Goal: Information Seeking & Learning: Learn about a topic

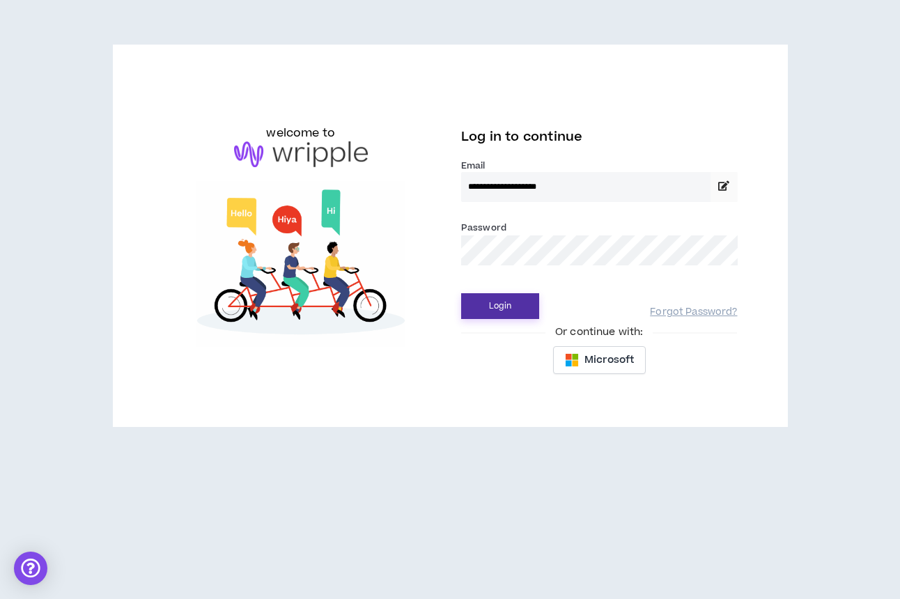
click at [524, 306] on button "Login" at bounding box center [500, 306] width 78 height 26
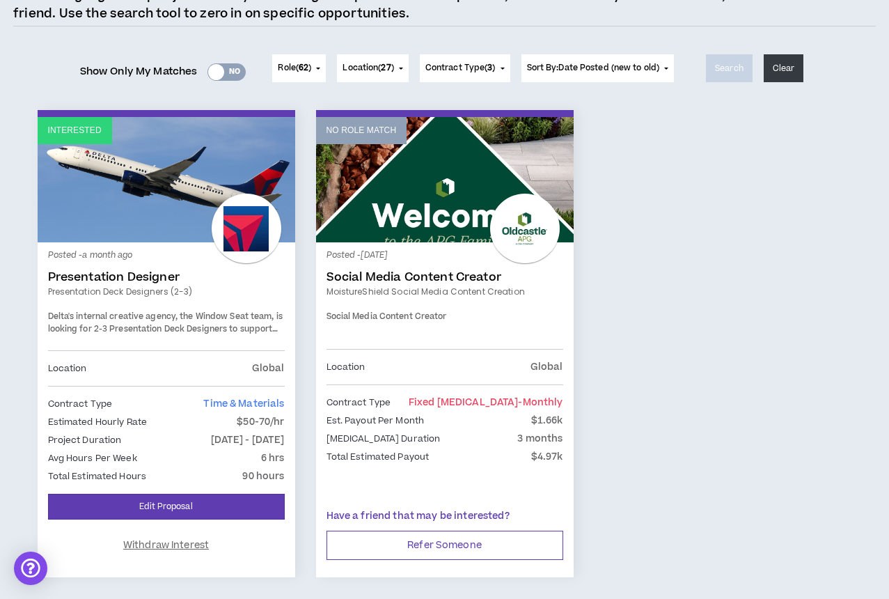
scroll to position [139, 0]
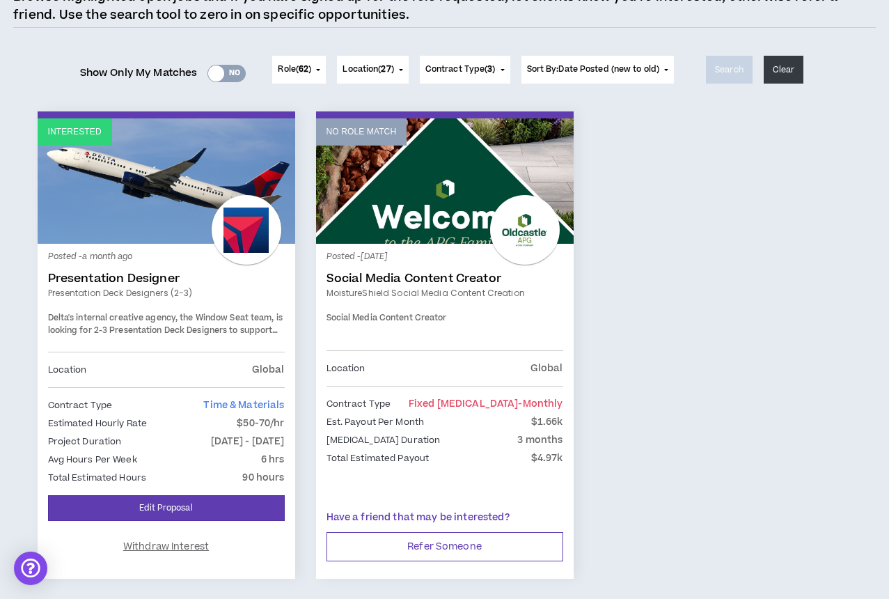
click at [299, 65] on span "62" at bounding box center [304, 69] width 10 height 12
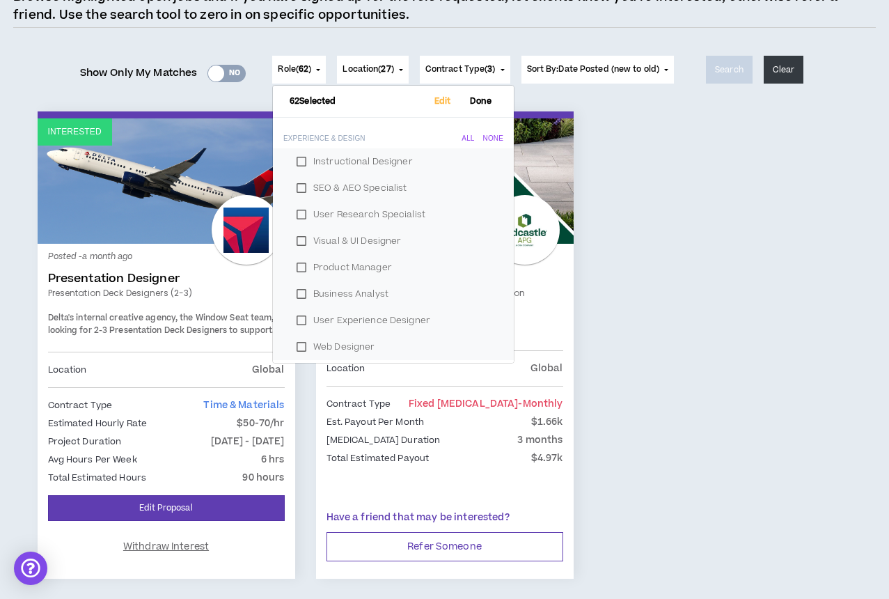
click at [299, 65] on span "62" at bounding box center [304, 69] width 10 height 12
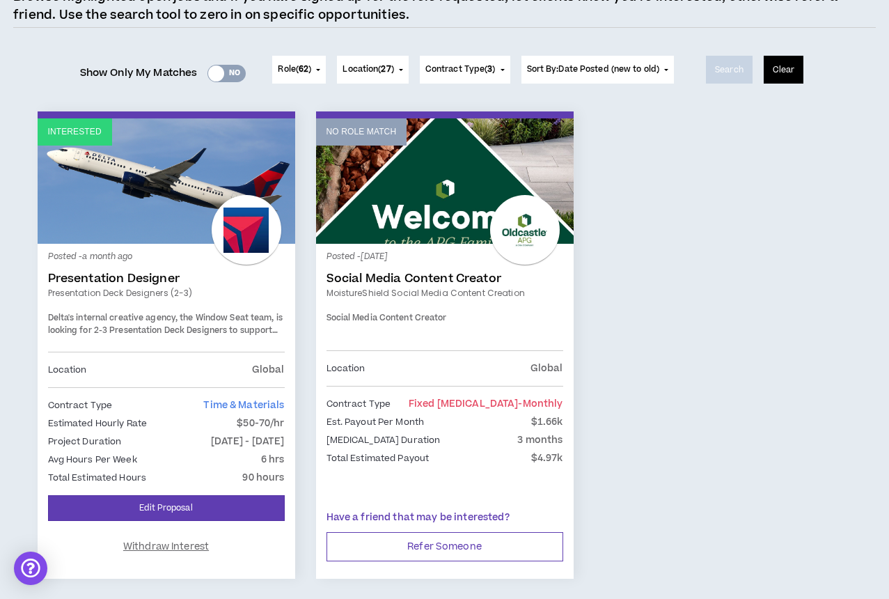
click at [777, 70] on button "Clear" at bounding box center [784, 70] width 40 height 28
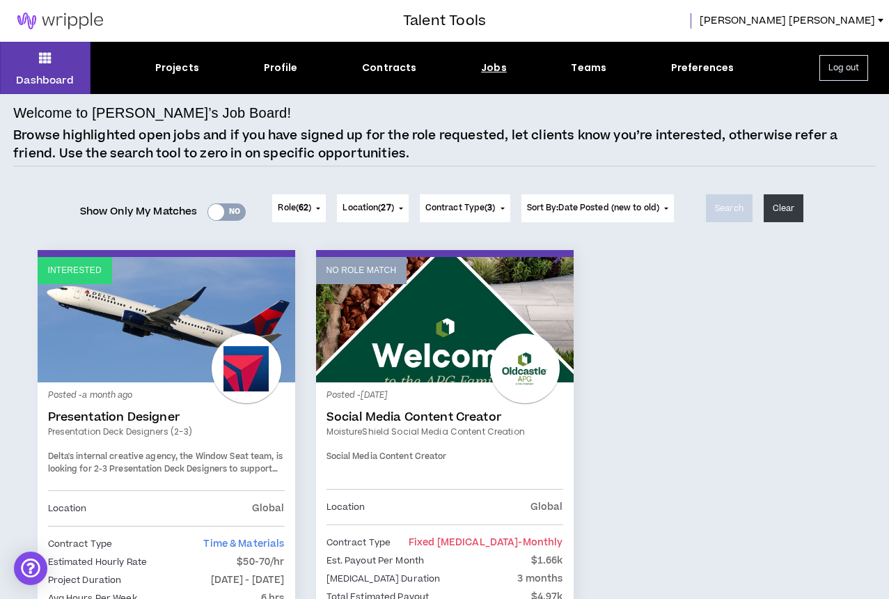
click at [233, 213] on div "Yes No" at bounding box center [226, 211] width 38 height 17
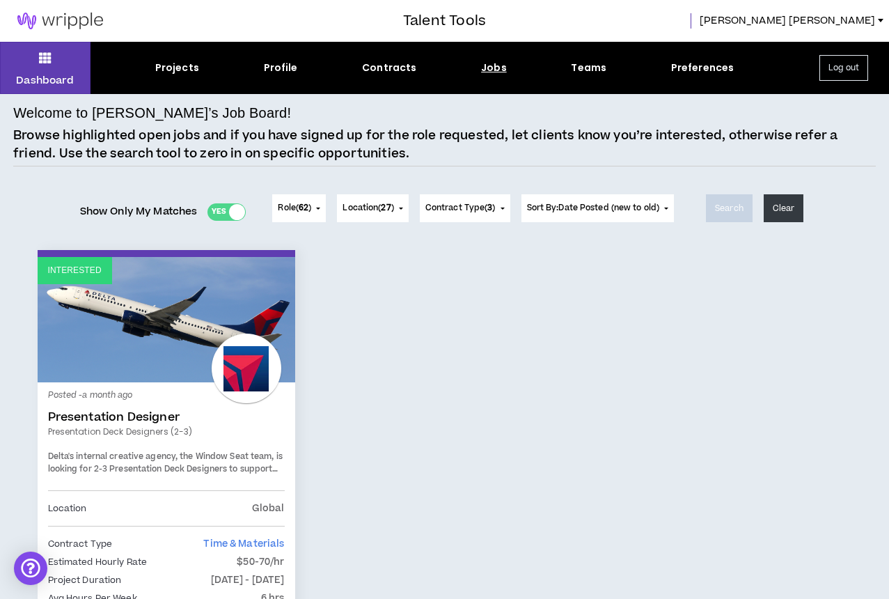
click at [217, 212] on div "Yes No" at bounding box center [226, 211] width 38 height 17
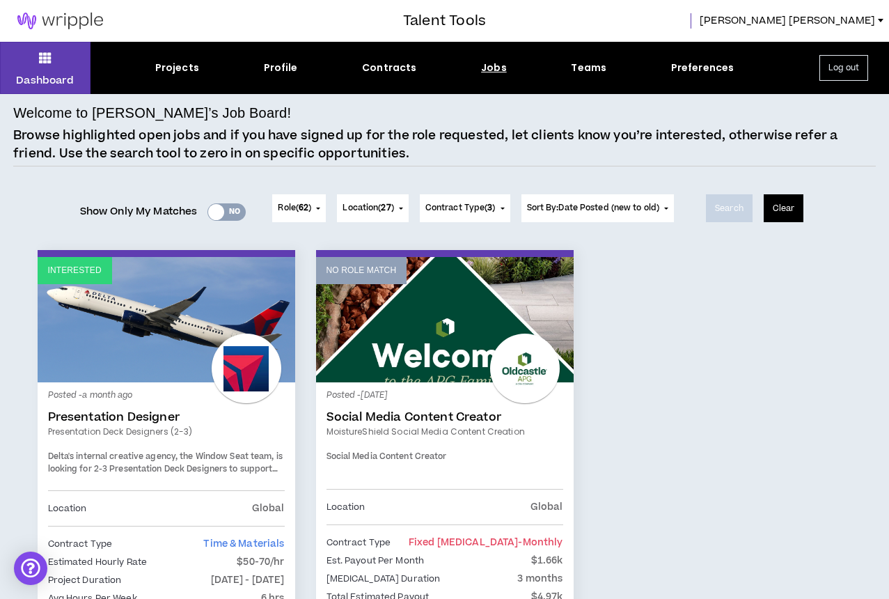
click at [794, 212] on button "Clear" at bounding box center [784, 208] width 40 height 28
click at [187, 63] on div "Projects" at bounding box center [177, 68] width 44 height 15
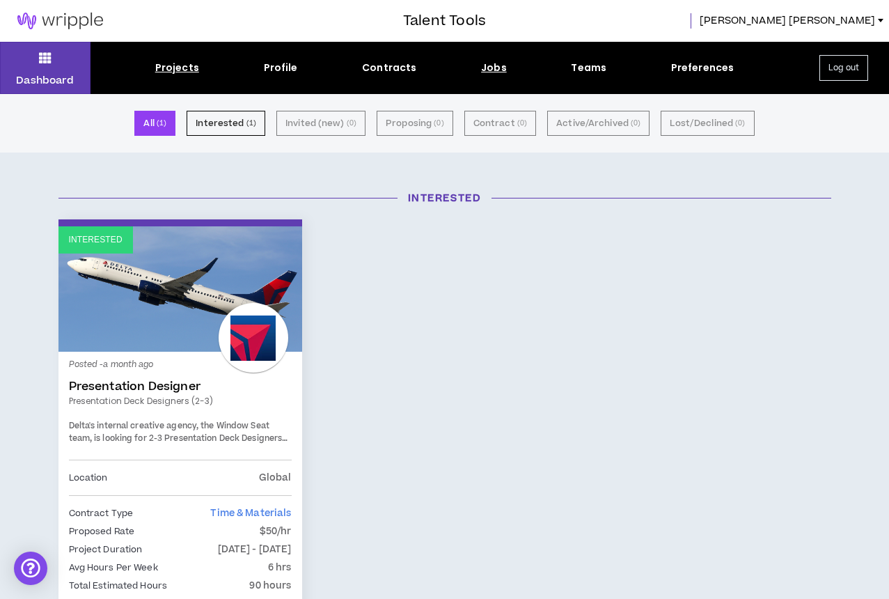
click at [490, 67] on div "Jobs" at bounding box center [494, 68] width 26 height 15
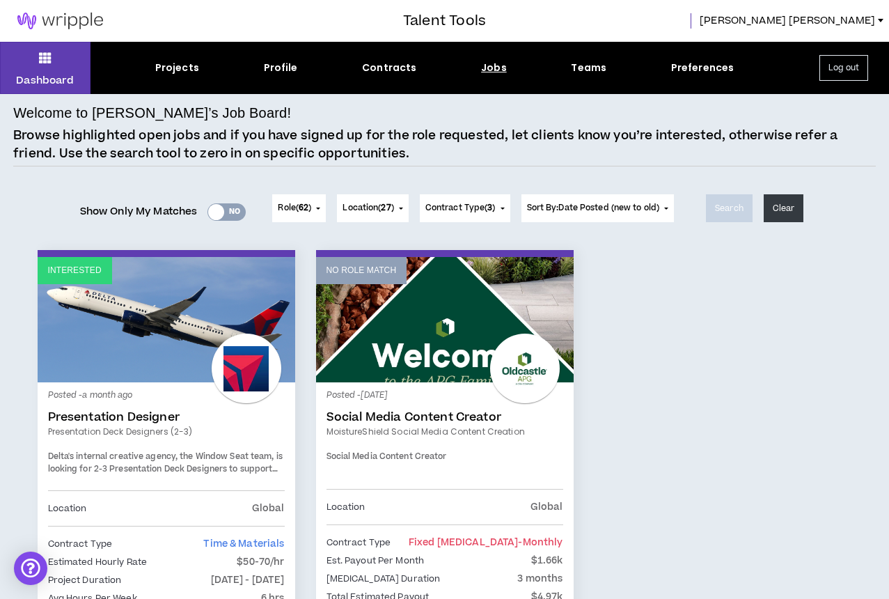
scroll to position [191, 0]
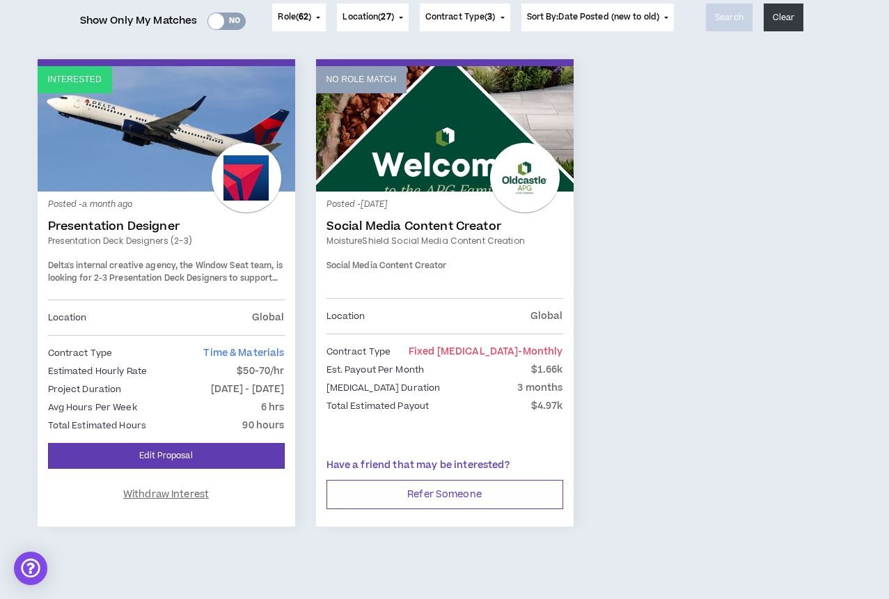
click at [454, 141] on link "No Role Match" at bounding box center [445, 128] width 258 height 125
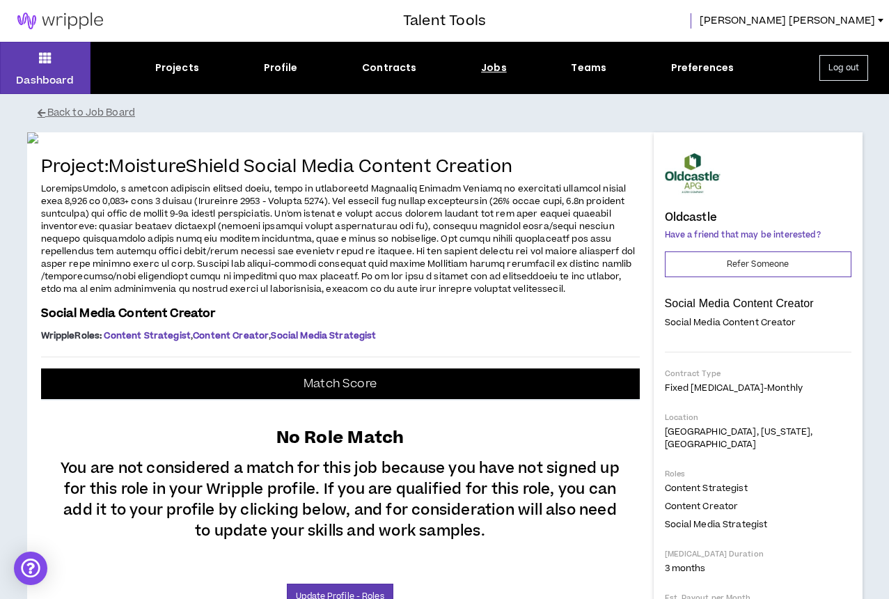
click at [79, 8] on link at bounding box center [60, 21] width 120 height 42
